Goal: Navigation & Orientation: Find specific page/section

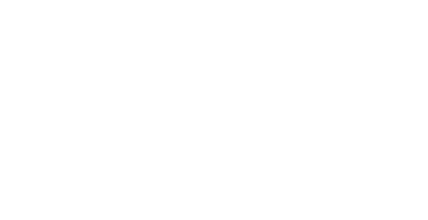
select select
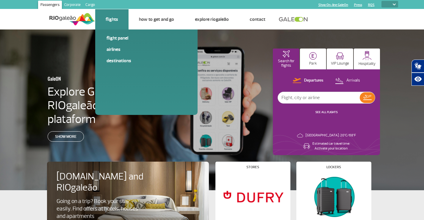
click at [112, 23] on li "Flights Flight panel Airlines Destinations" at bounding box center [111, 19] width 33 height 20
click at [120, 44] on span "Flight panel" at bounding box center [146, 40] width 80 height 11
click at [120, 40] on link "Flight panel" at bounding box center [146, 38] width 80 height 7
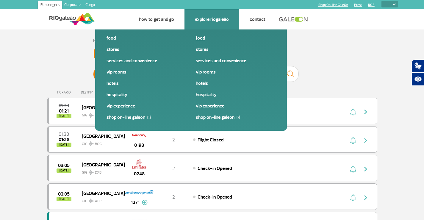
click at [200, 38] on link "Food" at bounding box center [236, 38] width 80 height 7
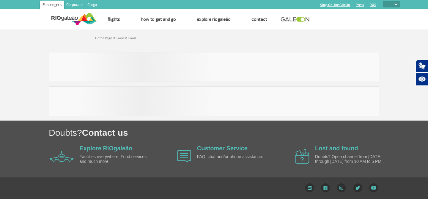
select select
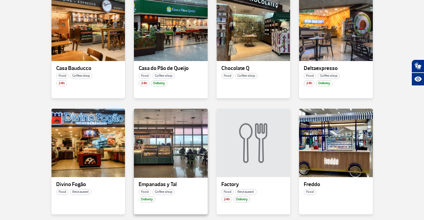
scroll to position [327, 0]
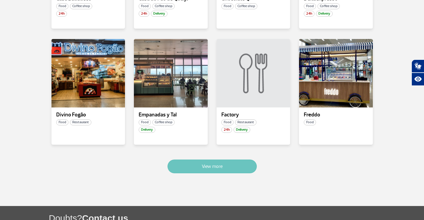
click at [222, 166] on button "View more" at bounding box center [211, 166] width 89 height 14
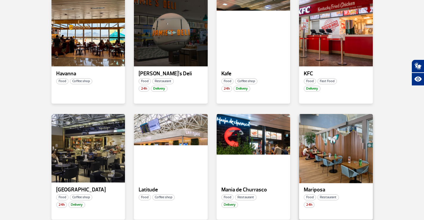
scroll to position [645, 0]
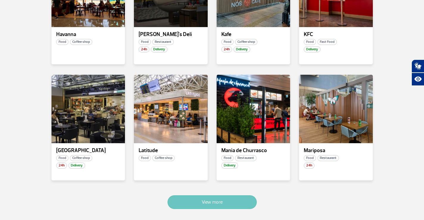
click at [197, 199] on button "View more" at bounding box center [211, 202] width 89 height 14
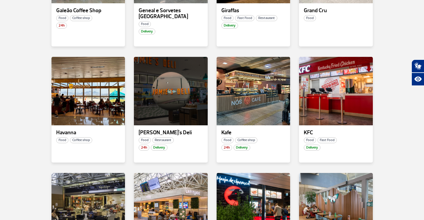
scroll to position [488, 0]
